Goal: Complete application form

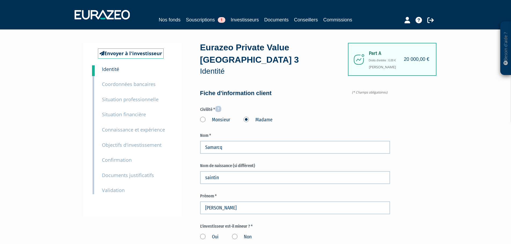
scroll to position [81, 0]
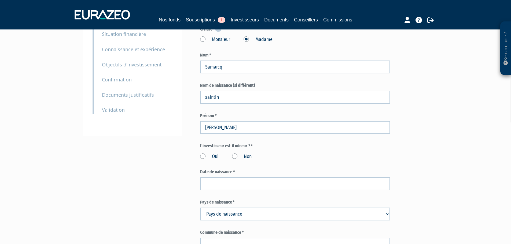
type input "saintin"
click at [236, 154] on label "Non" at bounding box center [242, 157] width 20 height 7
click at [0, 0] on input "Non" at bounding box center [0, 0] width 0 height 0
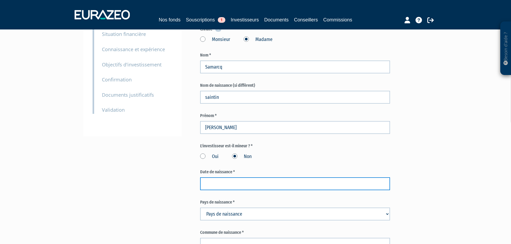
click at [245, 178] on input at bounding box center [295, 184] width 190 height 13
click at [222, 178] on input at bounding box center [295, 184] width 190 height 13
paste input "25/04/1983"
type input "25/04/1983"
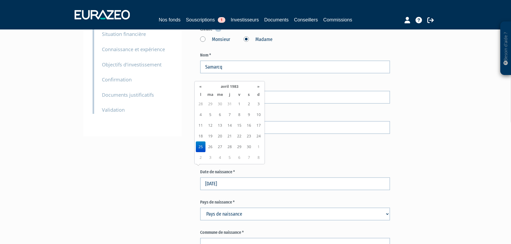
click at [200, 148] on td "25" at bounding box center [201, 147] width 10 height 11
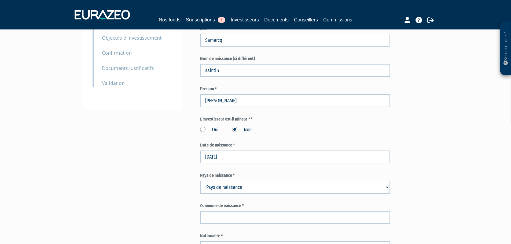
click at [229, 181] on select "Pays de naissance Afghanistan Afrique du Sud Albanie Algérie Allemagne Andorre" at bounding box center [295, 187] width 190 height 13
select select "75"
click at [200, 181] on select "Pays de naissance Afghanistan Afrique du Sud Albanie Algérie Allemagne Andorre" at bounding box center [295, 187] width 190 height 13
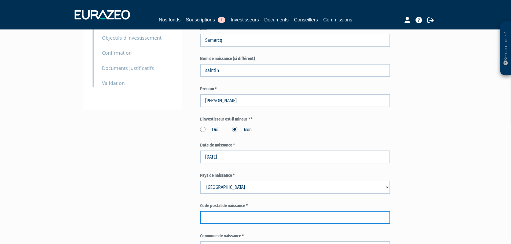
drag, startPoint x: 233, startPoint y: 208, endPoint x: 234, endPoint y: 199, distance: 8.7
click at [233, 211] on input "text" at bounding box center [295, 217] width 190 height 13
type input "59163"
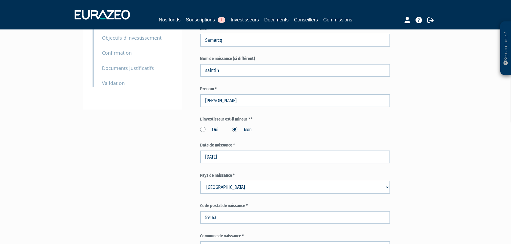
click at [229, 242] on input "text" at bounding box center [295, 248] width 190 height 13
drag, startPoint x: 193, startPoint y: 202, endPoint x: 204, endPoint y: 202, distance: 10.5
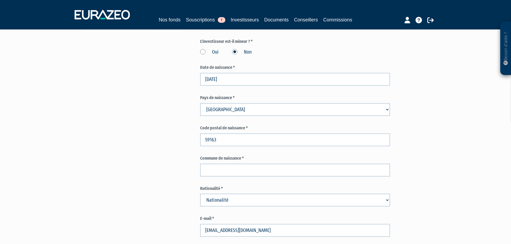
scroll to position [188, 0]
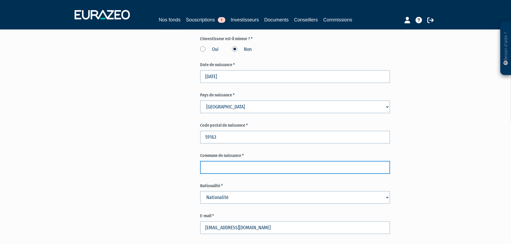
click at [215, 161] on input "text" at bounding box center [295, 167] width 190 height 13
type input "conde sur l'escaut"
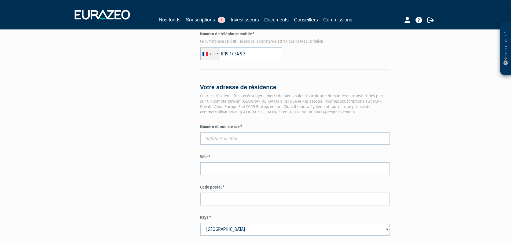
scroll to position [403, 0]
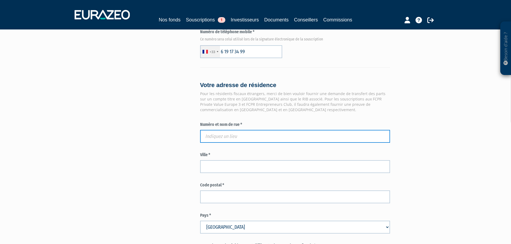
click at [248, 130] on input "text" at bounding box center [295, 136] width 190 height 13
paste input "33 RUE NAPOLEON"
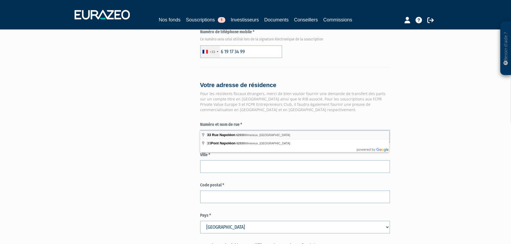
type input "33 Rue Napoléon, 62930 Wimereux, France"
type input "Wimereux"
type input "62930"
type input "33 Rue Napoléon"
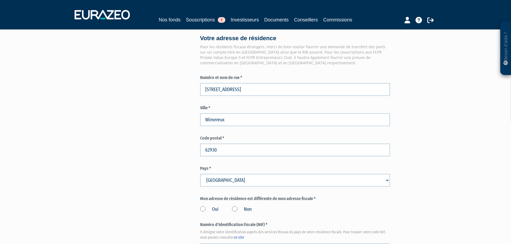
scroll to position [483, 0]
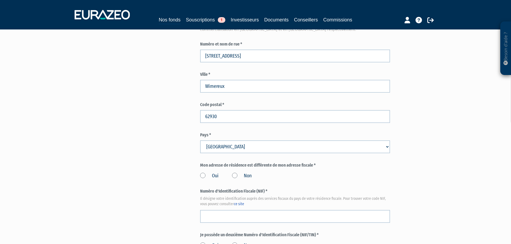
click at [239, 173] on label "Non" at bounding box center [242, 176] width 20 height 7
click at [0, 0] on input "Non" at bounding box center [0, 0] width 0 height 0
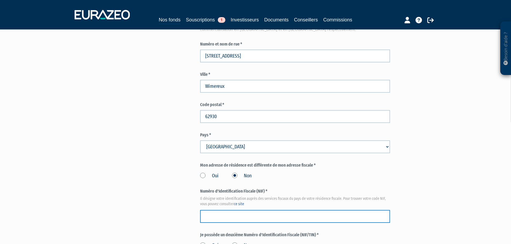
click at [256, 210] on input "text" at bounding box center [295, 216] width 190 height 13
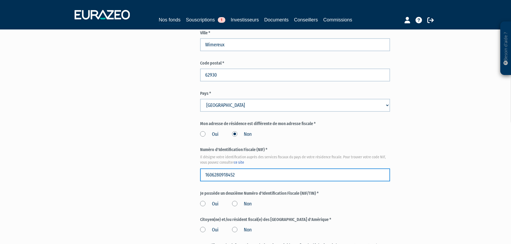
scroll to position [590, 0]
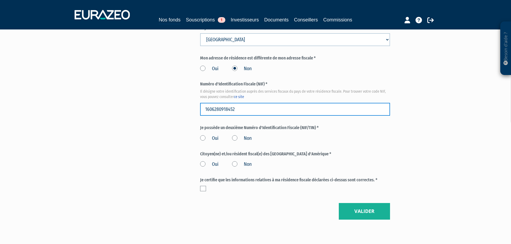
type input "1606280918452"
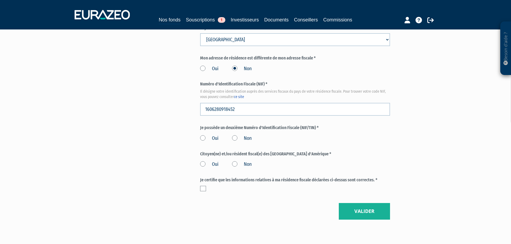
click at [235, 135] on label "Non" at bounding box center [242, 138] width 20 height 7
click at [0, 0] on input "Non" at bounding box center [0, 0] width 0 height 0
click at [238, 161] on label "Non" at bounding box center [242, 164] width 20 height 7
click at [0, 0] on input "Non" at bounding box center [0, 0] width 0 height 0
click at [203, 186] on label at bounding box center [203, 188] width 6 height 5
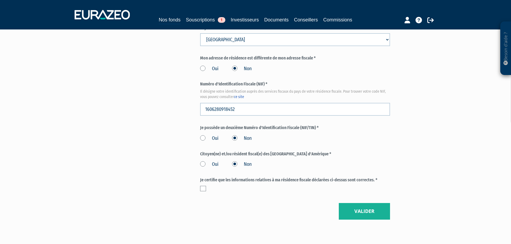
click at [0, 0] on input "checkbox" at bounding box center [0, 0] width 0 height 0
click at [366, 203] on button "Valider" at bounding box center [364, 211] width 51 height 17
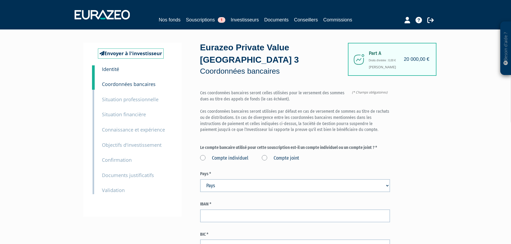
click at [238, 155] on label "Compte individuel" at bounding box center [224, 158] width 48 height 7
click at [0, 0] on individuel "Compte individuel" at bounding box center [0, 0] width 0 height 0
click at [287, 155] on label "Compte joint" at bounding box center [280, 158] width 37 height 7
click at [262, 155] on label "Compte joint" at bounding box center [280, 158] width 37 height 7
click at [0, 0] on joint "Compte joint" at bounding box center [0, 0] width 0 height 0
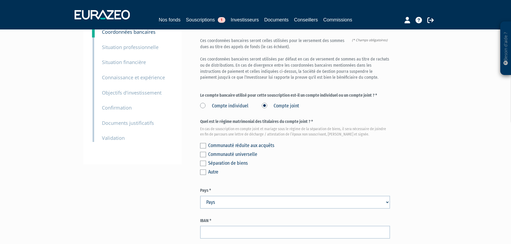
scroll to position [54, 0]
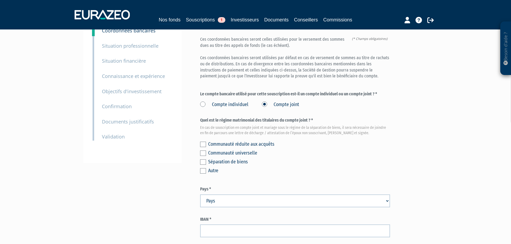
drag, startPoint x: 202, startPoint y: 151, endPoint x: 206, endPoint y: 151, distance: 4.3
click at [202, 160] on label at bounding box center [203, 162] width 6 height 5
click at [0, 0] on input "checkbox" at bounding box center [0, 0] width 0 height 0
click at [286, 158] on div "Séparation de biens" at bounding box center [299, 162] width 182 height 8
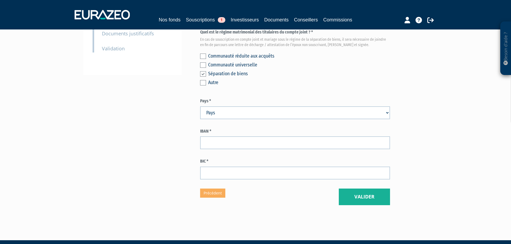
scroll to position [143, 0]
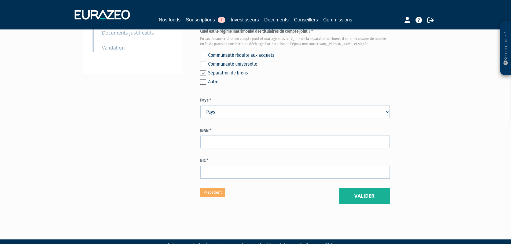
click at [248, 106] on select "Pays Afghanistan Afrique du Sud Albanie Algérie Allemagne Andorre" at bounding box center [295, 112] width 190 height 13
select select "75"
click at [200, 106] on select "Pays Afghanistan Afrique du Sud Albanie Algérie Allemagne Andorre" at bounding box center [295, 112] width 190 height 13
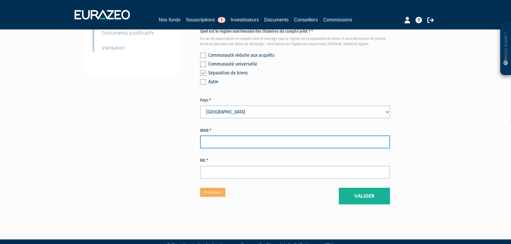
click at [224, 136] on input "text" at bounding box center [295, 142] width 190 height 13
type input "fr7630076029762359350030070"
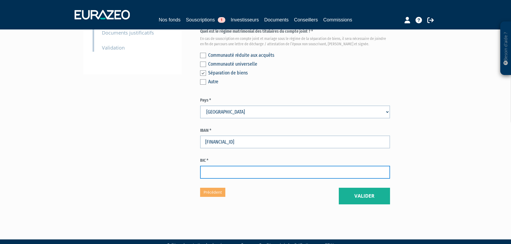
click at [275, 166] on input "text" at bounding box center [295, 172] width 190 height 13
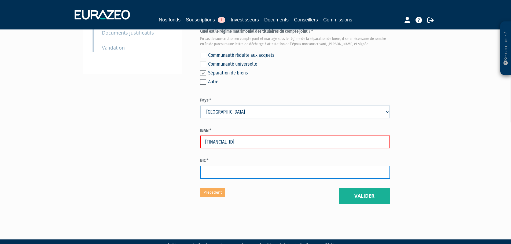
type input "c"
type input "[SWIFT_CODE]"
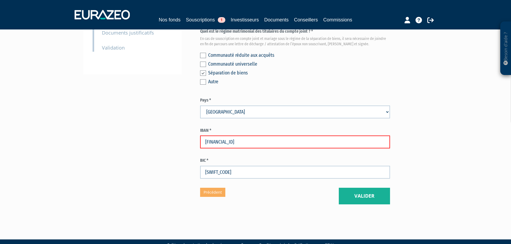
click at [243, 128] on div "IBAN * fr7630076029762359350030070" at bounding box center [295, 138] width 190 height 21
drag, startPoint x: 209, startPoint y: 129, endPoint x: 200, endPoint y: 126, distance: 9.1
click at [201, 136] on input "fr7630076029762359350030070" at bounding box center [295, 142] width 190 height 13
drag, startPoint x: 297, startPoint y: 128, endPoint x: 294, endPoint y: 129, distance: 2.8
click at [297, 136] on input "[FINANCIAL_ID]" at bounding box center [295, 142] width 190 height 13
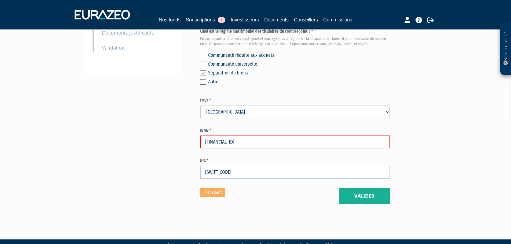
type input "FR7630076029762359350030070"
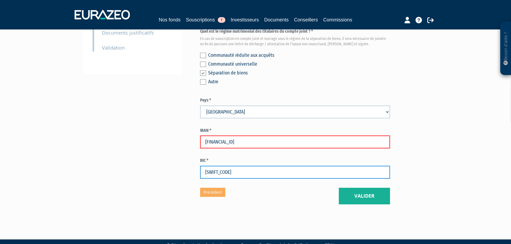
click at [260, 166] on input "NORDFRPP" at bounding box center [295, 172] width 190 height 13
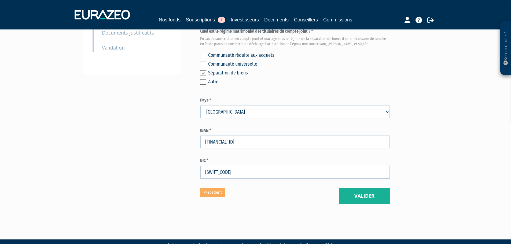
drag, startPoint x: 228, startPoint y: 126, endPoint x: 221, endPoint y: 127, distance: 6.8
click at [228, 136] on input "FR7630076029762359350030070" at bounding box center [295, 142] width 190 height 13
click at [316, 158] on label "BIC *" at bounding box center [295, 161] width 190 height 6
click at [355, 188] on button "Valider" at bounding box center [364, 196] width 51 height 17
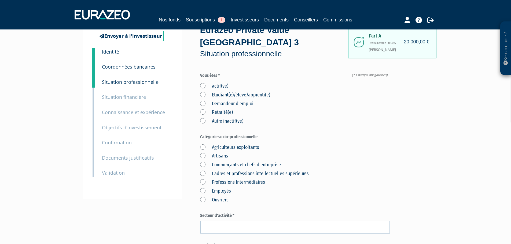
scroll to position [27, 0]
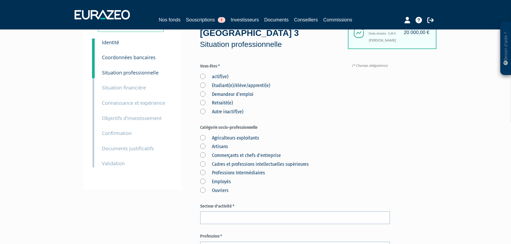
click at [204, 74] on label "actif(ve)" at bounding box center [214, 77] width 28 height 7
click at [0, 0] on input "actif(ve)" at bounding box center [0, 0] width 0 height 0
click at [328, 96] on div "actif(ve) Etudiant(e)/élève/apprenti(e) Demandeur d’emploi Retraité(e) Autre in…" at bounding box center [295, 94] width 190 height 44
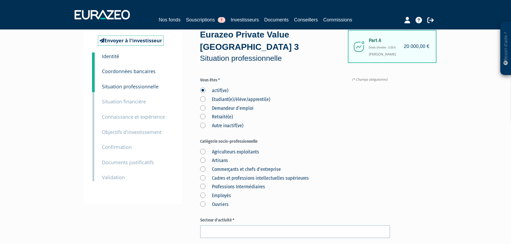
scroll to position [0, 0]
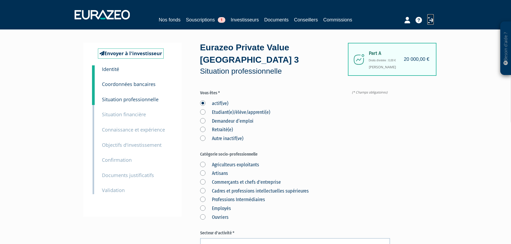
click at [432, 20] on icon at bounding box center [431, 20] width 6 height 6
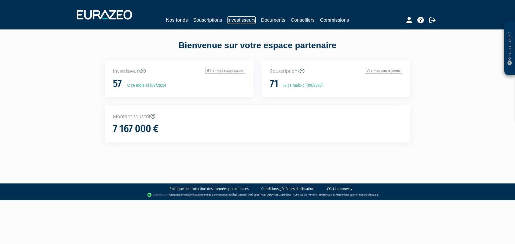
click at [241, 19] on link "Investisseurs" at bounding box center [242, 20] width 28 height 8
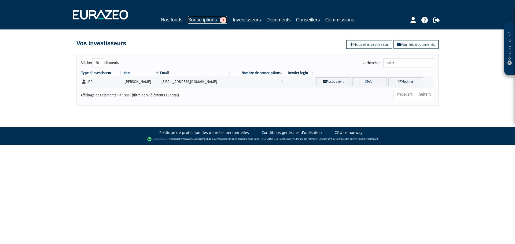
click at [201, 19] on link "Souscriptions 1" at bounding box center [207, 20] width 39 height 8
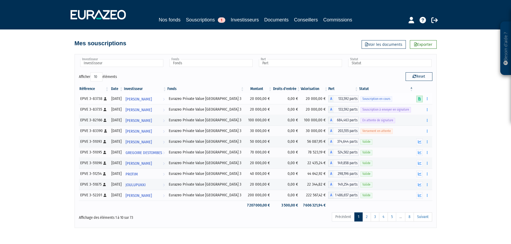
click at [420, 100] on icon at bounding box center [419, 98] width 3 height 3
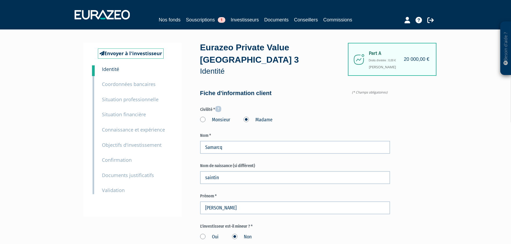
click at [134, 88] on div "3 Situation professionnelle" at bounding box center [137, 95] width 78 height 15
click at [136, 85] on small "Coordonnées bancaires" at bounding box center [129, 84] width 54 height 6
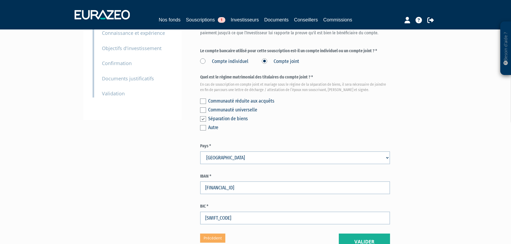
scroll to position [143, 0]
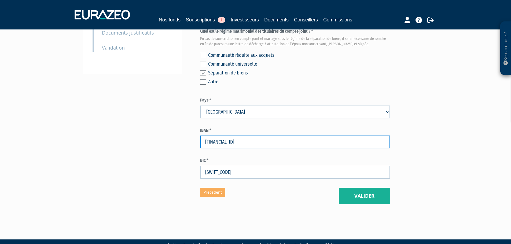
drag, startPoint x: 281, startPoint y: 130, endPoint x: 148, endPoint y: 130, distance: 132.8
click at [148, 130] on div "Envoyer à l'investisseur 1 Identité 2 Coordonnées bancaires 3 Situation profess…" at bounding box center [255, 52] width 337 height 305
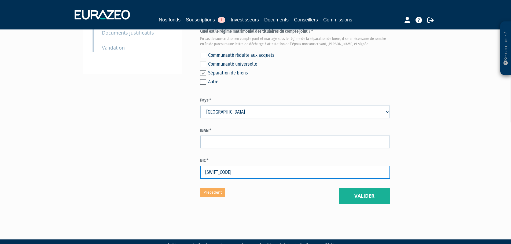
drag, startPoint x: 202, startPoint y: 162, endPoint x: 185, endPoint y: 162, distance: 17.2
click at [185, 162] on div "Envoyer à l'investisseur 1 Identité 2 Coordonnées bancaires 3 Situation profess…" at bounding box center [255, 52] width 337 height 305
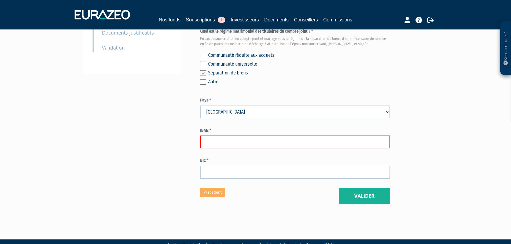
drag, startPoint x: 479, startPoint y: 162, endPoint x: 428, endPoint y: 168, distance: 51.1
click at [478, 162] on div "Besoin d'aide ? × J'ai besoin d'aide Si vous avez une question à propos du fonc…" at bounding box center [255, 37] width 511 height 361
click at [221, 188] on link "Précédent" at bounding box center [212, 192] width 25 height 9
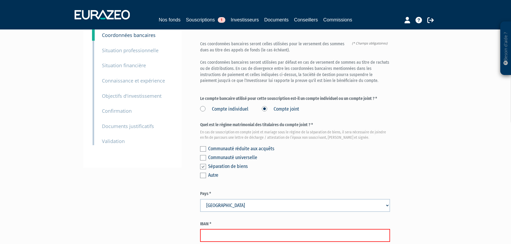
scroll to position [134, 0]
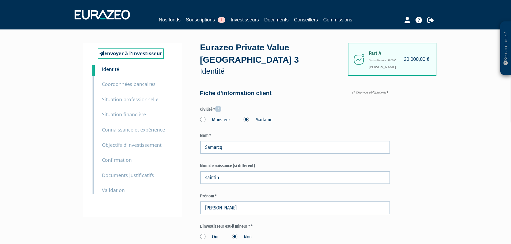
type input "6 19 17 34 99"
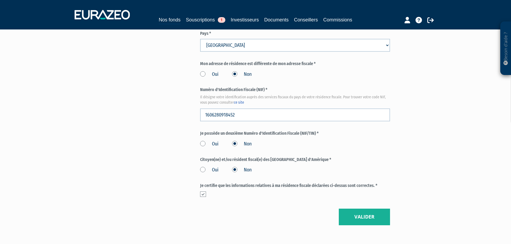
scroll to position [606, 0]
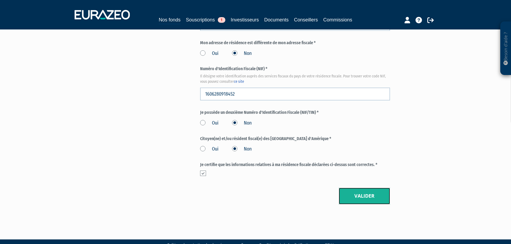
drag, startPoint x: 363, startPoint y: 188, endPoint x: 365, endPoint y: 186, distance: 3.1
click at [364, 188] on button "Valider" at bounding box center [364, 196] width 51 height 17
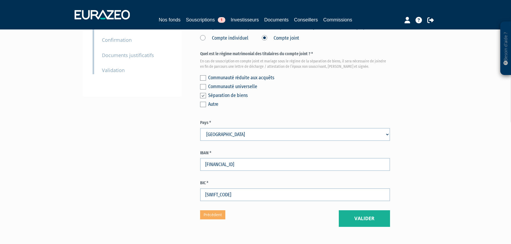
scroll to position [143, 0]
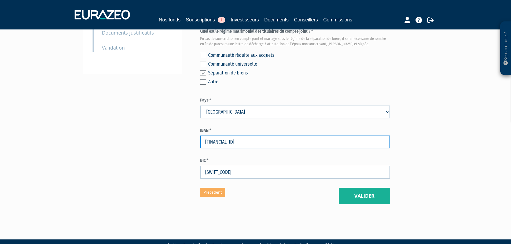
drag, startPoint x: 284, startPoint y: 132, endPoint x: 167, endPoint y: 131, distance: 116.7
click at [167, 131] on div "Envoyer à l'investisseur 1 Identité 2 Coordonnées bancaires 3 Situation profess…" at bounding box center [255, 52] width 337 height 305
type input "fr0000000000000000000"
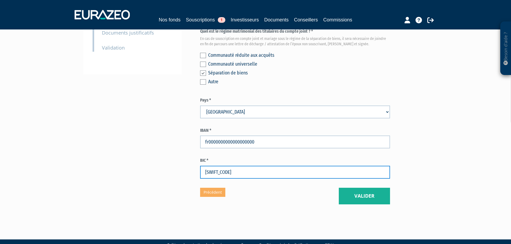
drag, startPoint x: 235, startPoint y: 160, endPoint x: 167, endPoint y: 156, distance: 67.8
click at [167, 156] on div "Envoyer à l'investisseur 1 Identité 2 Coordonnées bancaires 3 Situation profess…" at bounding box center [255, 52] width 337 height 305
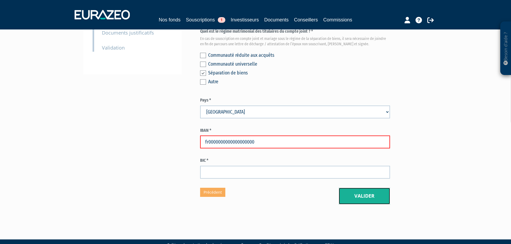
click at [359, 188] on button "Valider" at bounding box center [364, 196] width 51 height 17
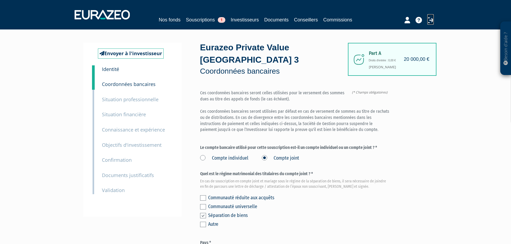
click at [428, 21] on icon at bounding box center [431, 20] width 6 height 6
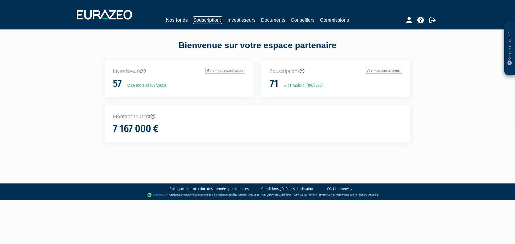
click at [211, 19] on link "Souscriptions" at bounding box center [207, 20] width 29 height 8
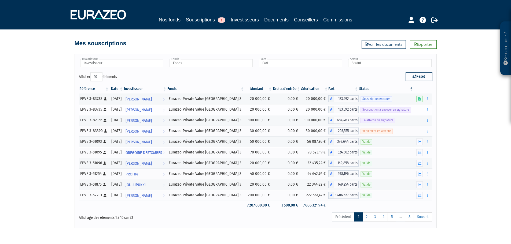
click at [386, 109] on span "Souscription à envoyer en signature" at bounding box center [386, 109] width 50 height 5
click at [430, 109] on button "button" at bounding box center [427, 110] width 6 height 7
click at [417, 118] on link "Envoyer à signer" at bounding box center [413, 119] width 31 height 9
click at [427, 111] on icon "button" at bounding box center [427, 109] width 1 height 3
click at [407, 120] on link "Envoyer à signer" at bounding box center [413, 119] width 31 height 9
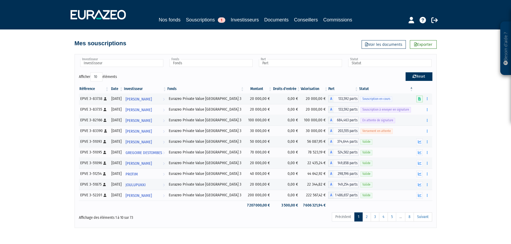
click at [420, 78] on button "Reset" at bounding box center [419, 76] width 27 height 9
type input "Investisseur"
type input "Fonds"
type input "Part"
type input "Statut"
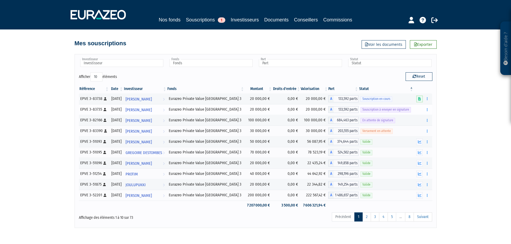
click at [397, 110] on span "Souscription à envoyer en signature" at bounding box center [386, 109] width 50 height 5
click at [342, 110] on span "133,592 parts" at bounding box center [346, 109] width 25 height 7
click at [430, 109] on button "button" at bounding box center [427, 110] width 6 height 7
click at [410, 119] on link "Renvoyer à signer" at bounding box center [412, 119] width 32 height 9
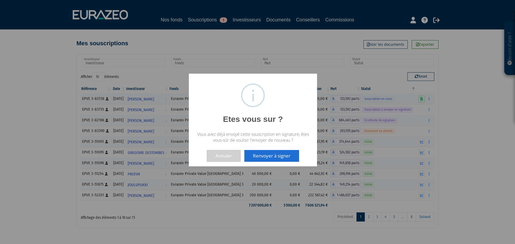
drag, startPoint x: 231, startPoint y: 154, endPoint x: 260, endPoint y: 150, distance: 28.8
click at [231, 154] on button "Annuler" at bounding box center [224, 156] width 34 height 12
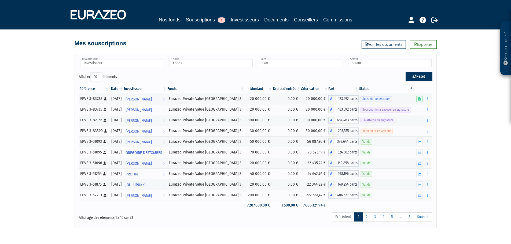
click at [419, 75] on button "Reset" at bounding box center [419, 76] width 27 height 9
type input "Investisseur"
type input "Fonds"
type input "Part"
type input "Statut"
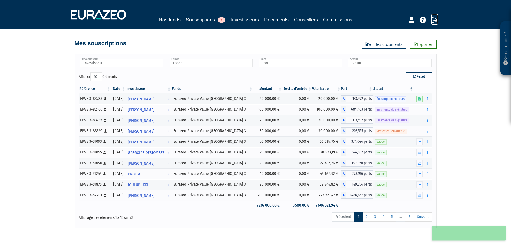
click at [436, 21] on icon at bounding box center [435, 20] width 6 height 6
